Goal: Task Accomplishment & Management: Complete application form

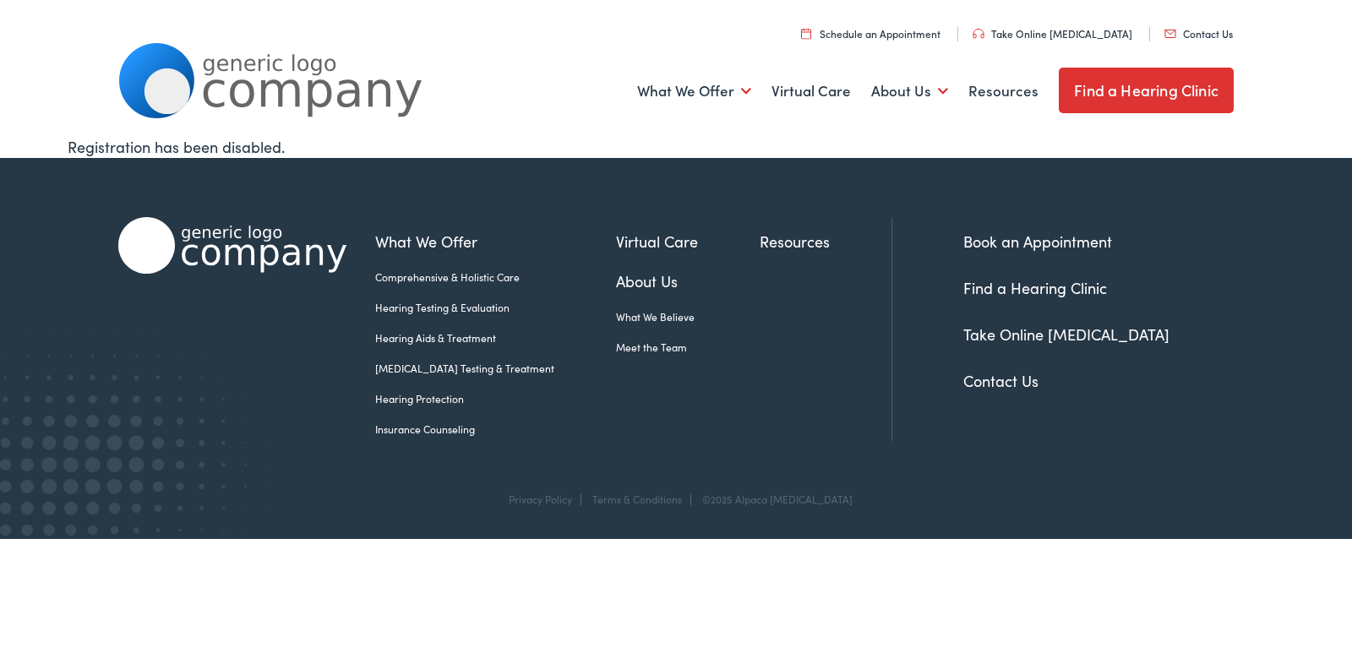
click at [1211, 35] on link "Contact Us" at bounding box center [1199, 33] width 68 height 14
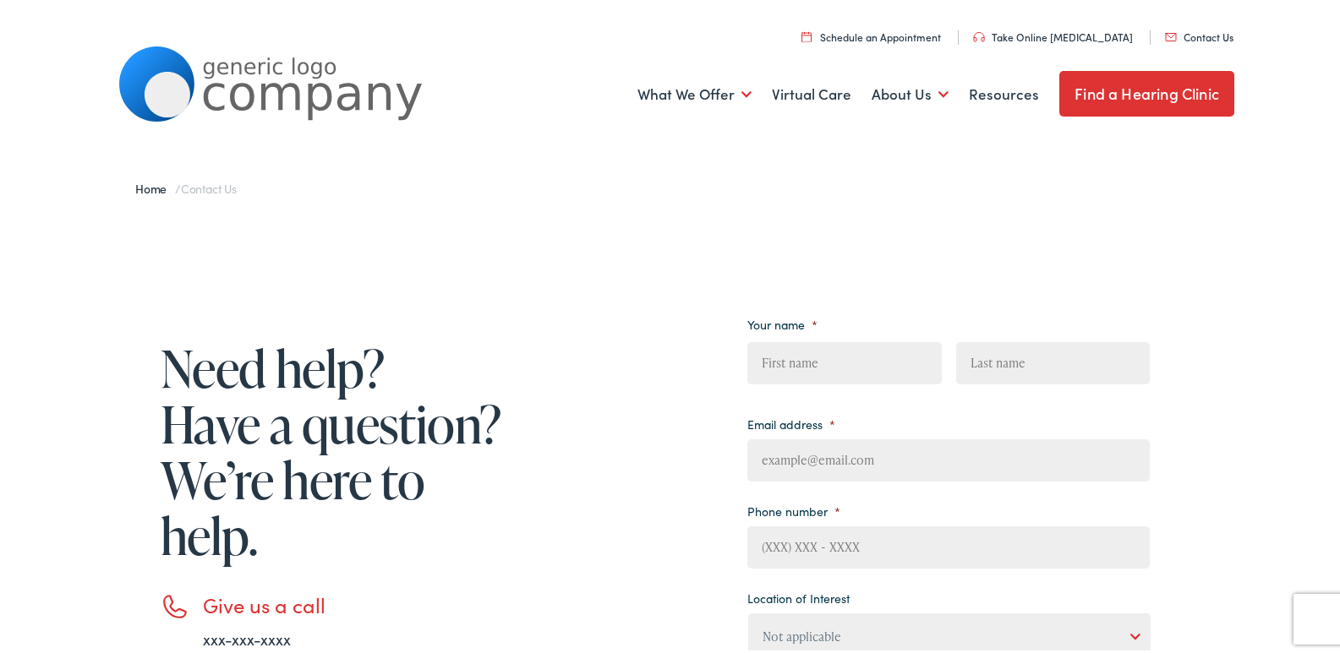
click at [887, 376] on input "First" at bounding box center [844, 360] width 194 height 42
type input "Lily"
type input "[PERSON_NAME]"
type input "[EMAIL_ADDRESS][DOMAIN_NAME]"
type input "2675783108"
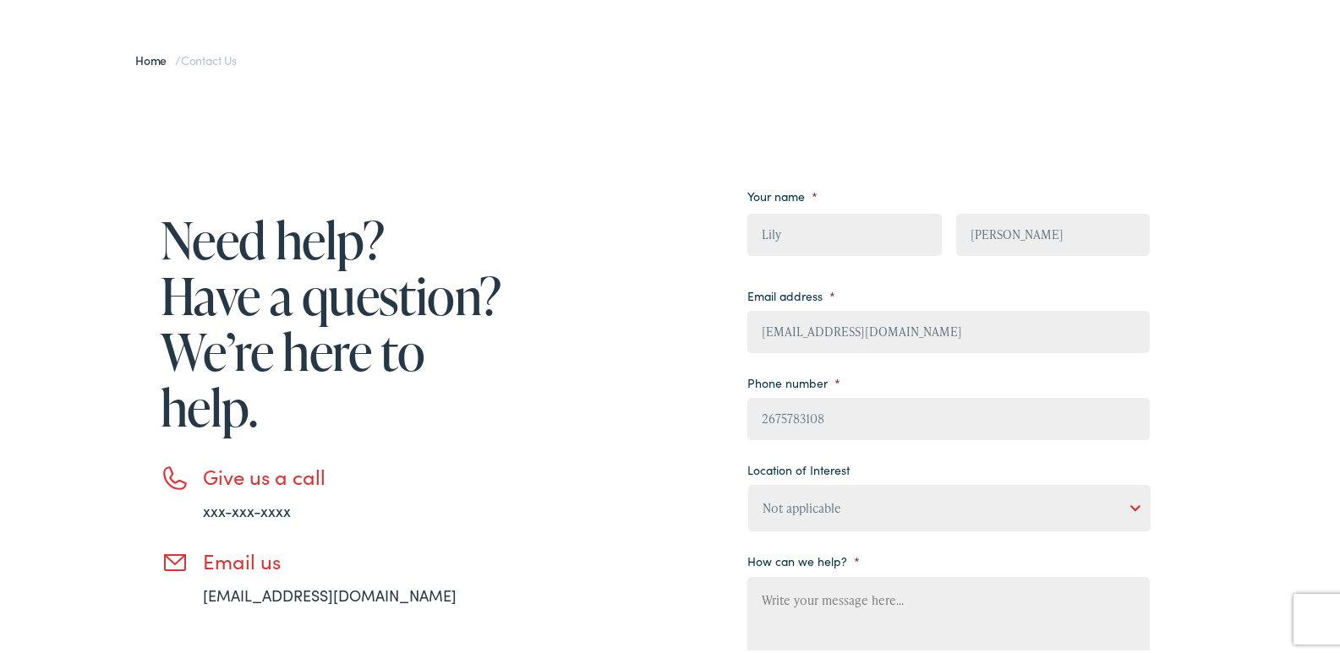
scroll to position [169, 0]
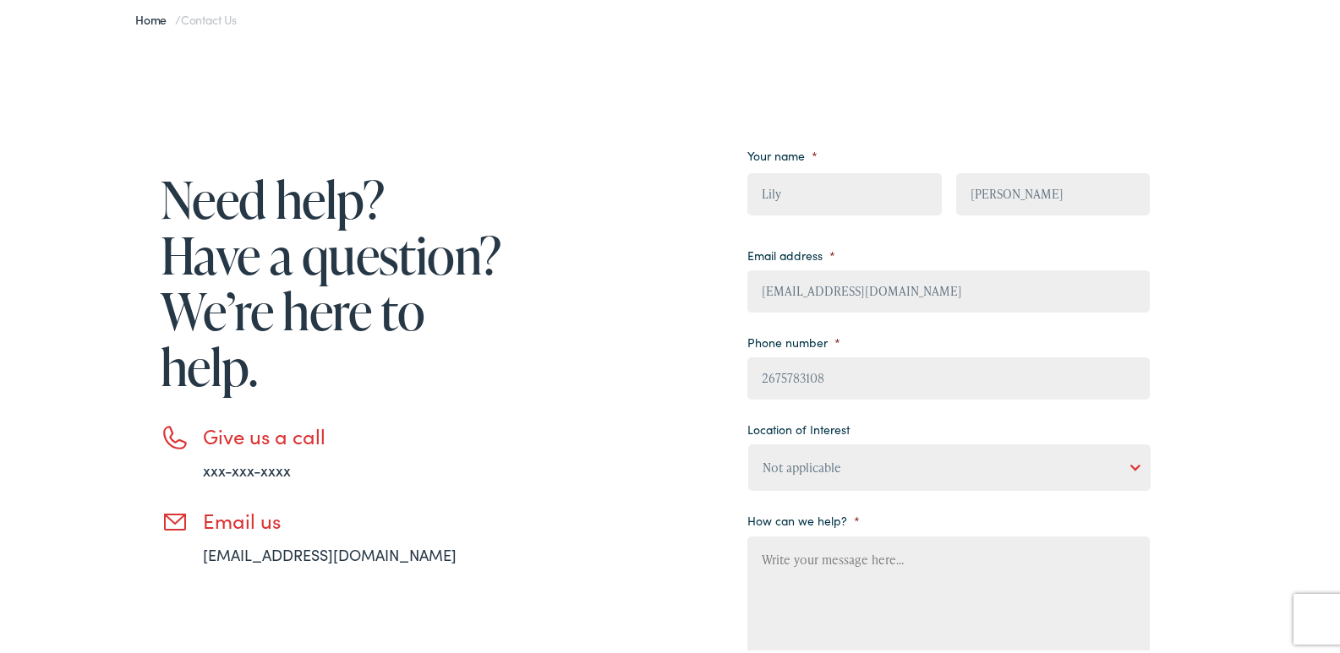
click at [799, 456] on select "Not applicable [PERSON_NAME] [MEDICAL_DATA], Seguin Estes [MEDICAL_DATA], San […" at bounding box center [949, 464] width 402 height 46
select select "[PERSON_NAME] Hearing, [GEOGRAPHIC_DATA]"
click at [748, 441] on select "Not applicable [PERSON_NAME] [MEDICAL_DATA], Seguin Estes [MEDICAL_DATA], San […" at bounding box center [949, 464] width 402 height 46
click at [772, 565] on textarea "How can we help? *" at bounding box center [948, 600] width 402 height 135
paste textarea "I am local and would love an opportunity to provide you with a professional cle…"
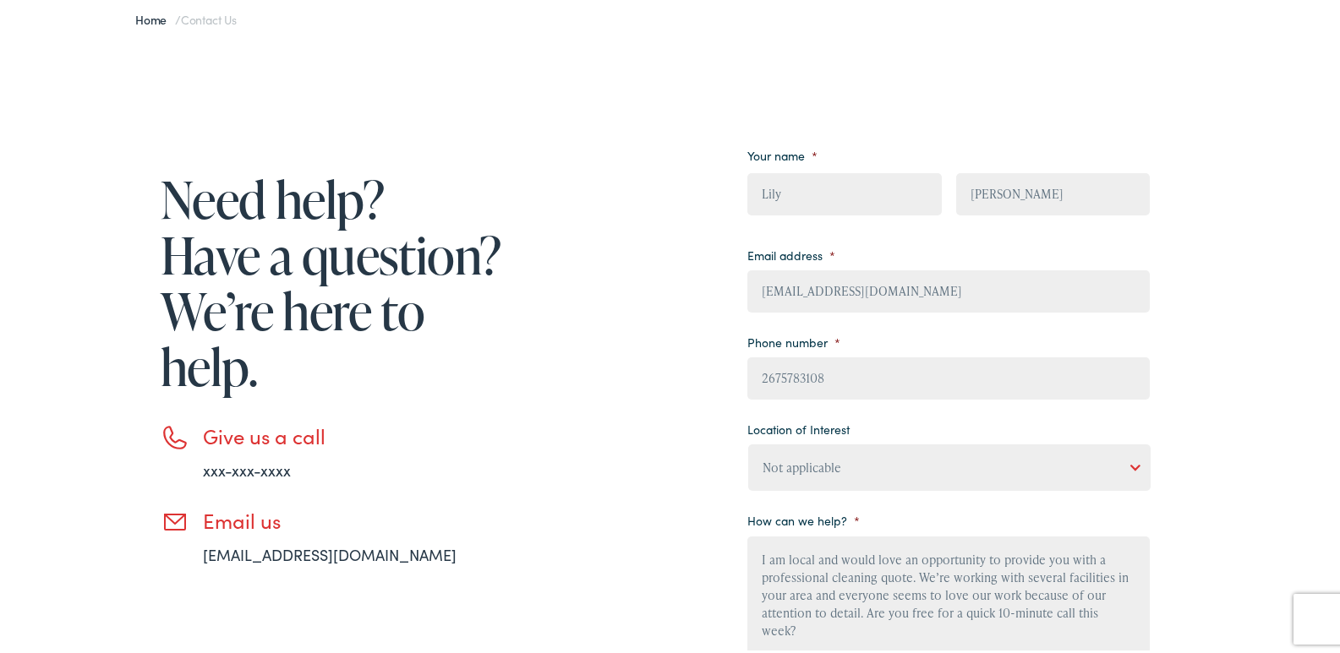
scroll to position [233, 0]
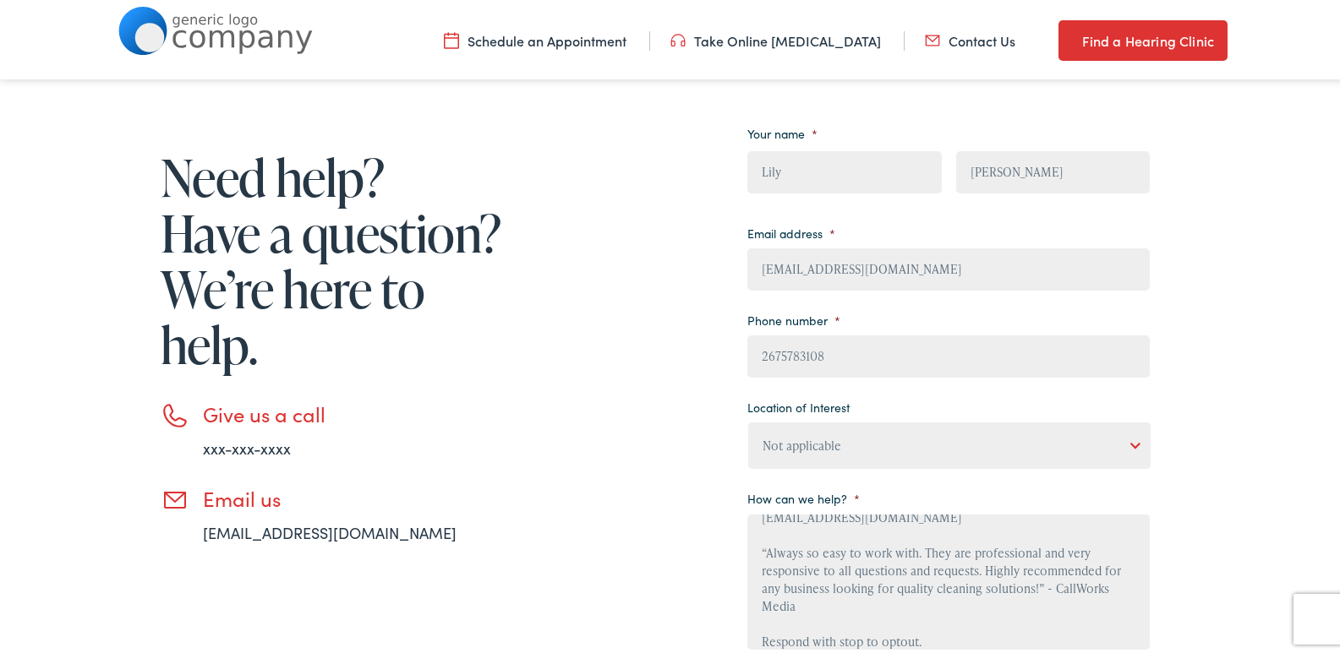
type textarea "I am local and would love an opportunity to provide you with a professional cle…"
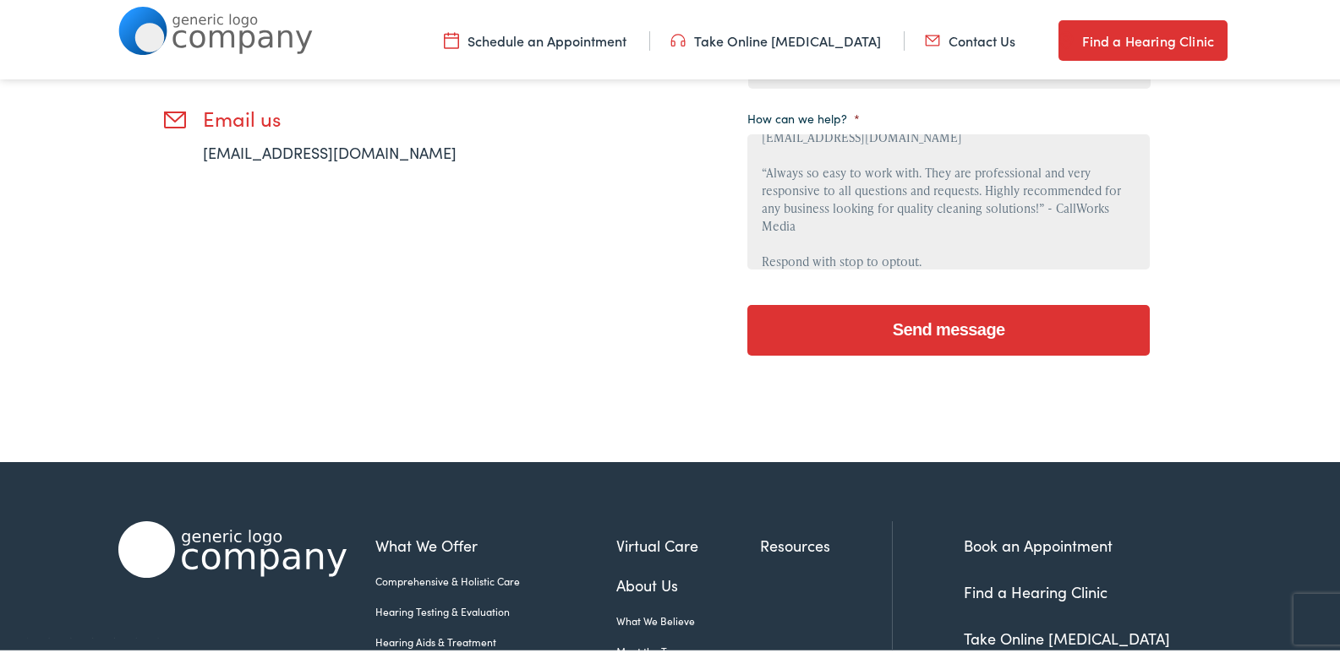
click at [931, 325] on input "Send message" at bounding box center [948, 327] width 402 height 51
click at [871, 345] on input "Send message" at bounding box center [948, 327] width 402 height 51
click at [957, 319] on input "Send message" at bounding box center [948, 327] width 402 height 51
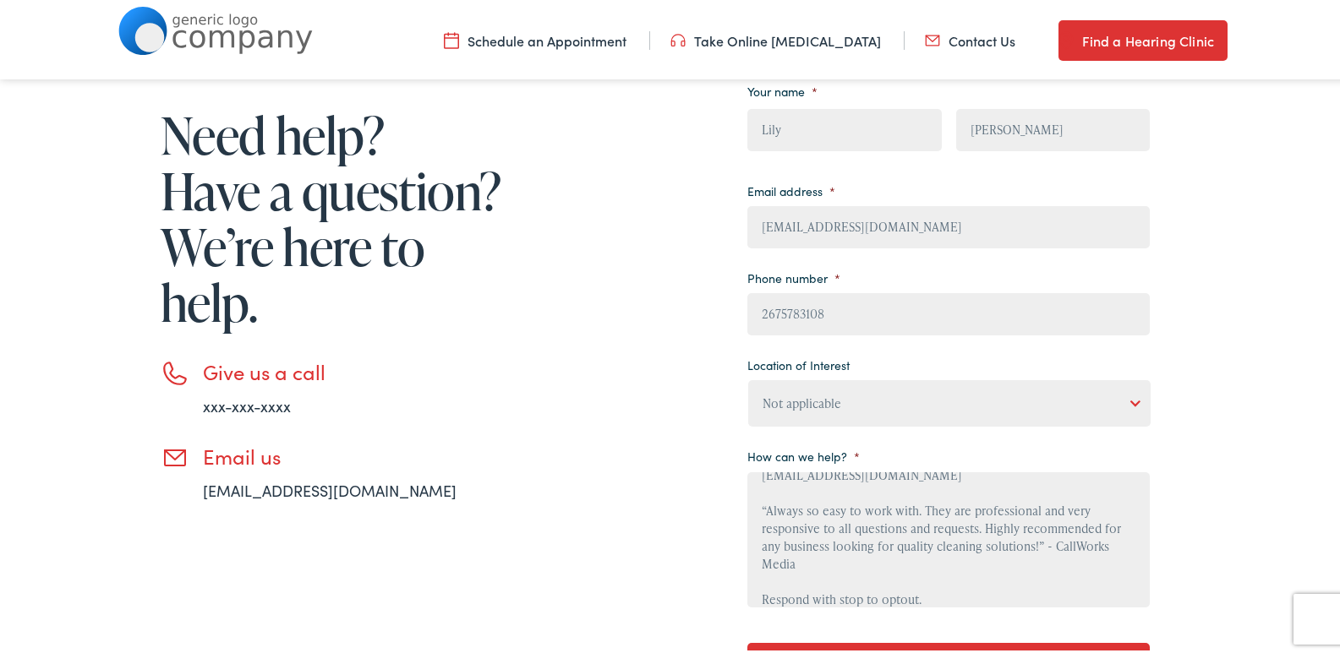
scroll to position [57, 0]
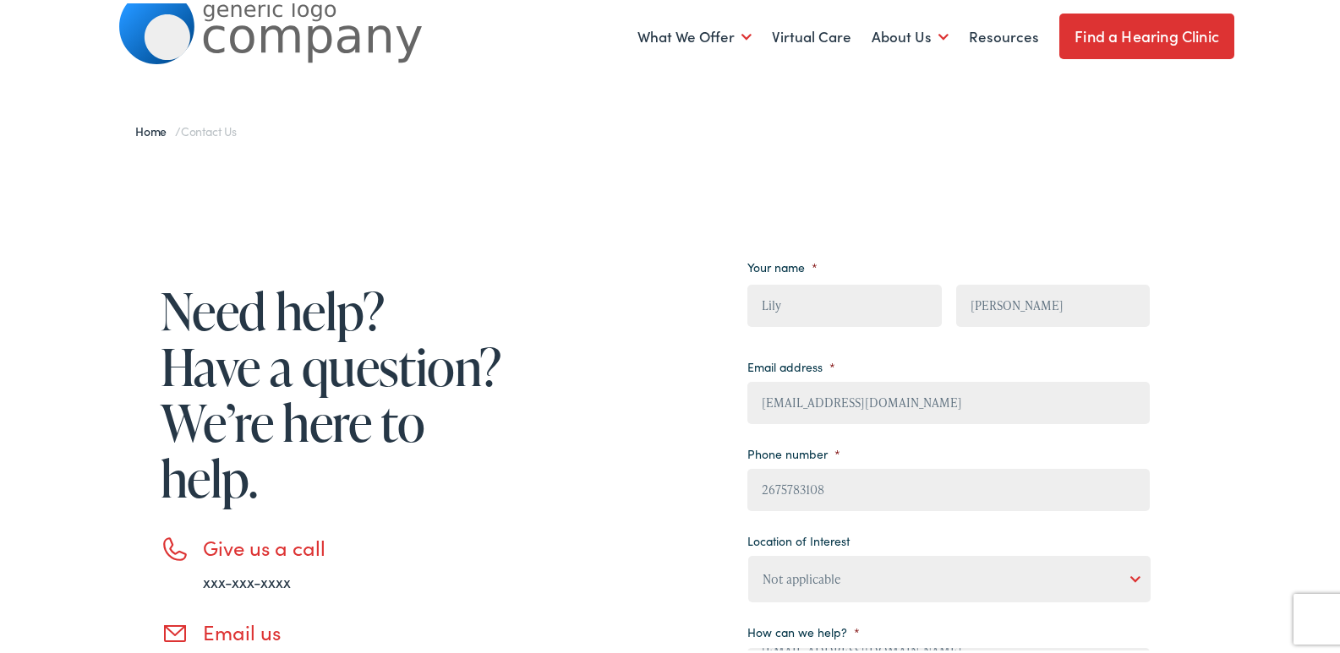
click at [958, 414] on input "[EMAIL_ADDRESS][DOMAIN_NAME]" at bounding box center [948, 400] width 402 height 42
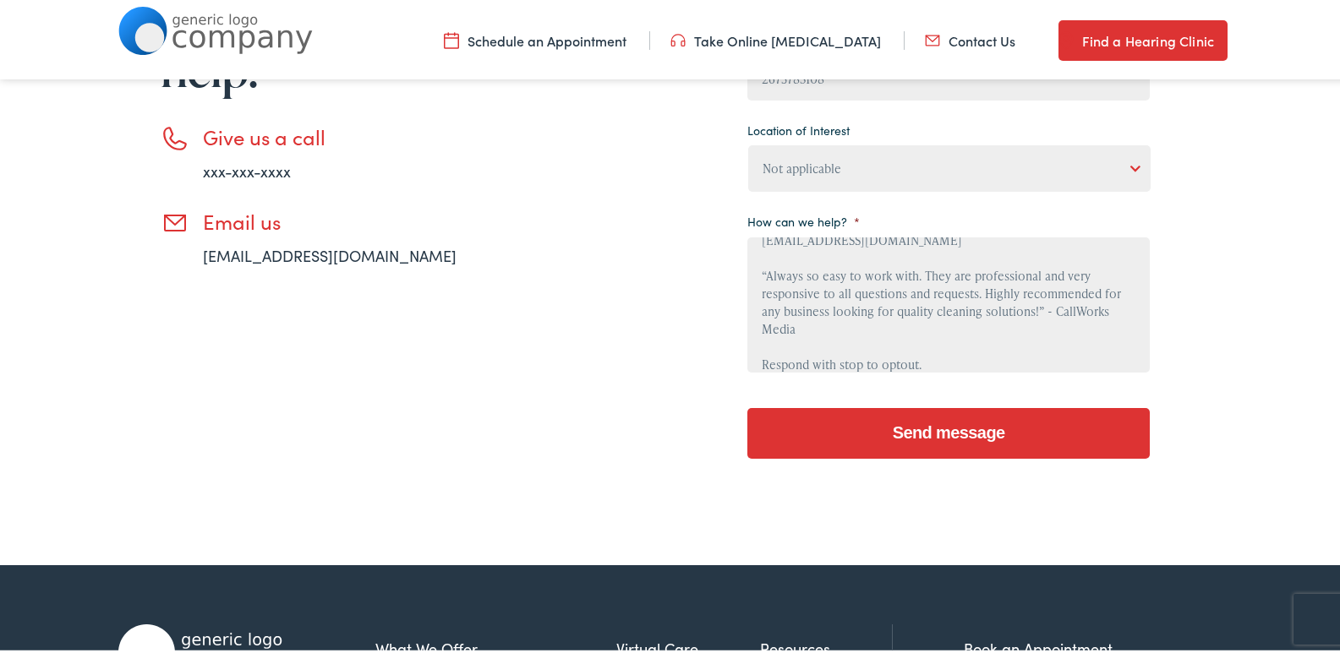
scroll to position [676, 0]
